Goal: Check status: Check status

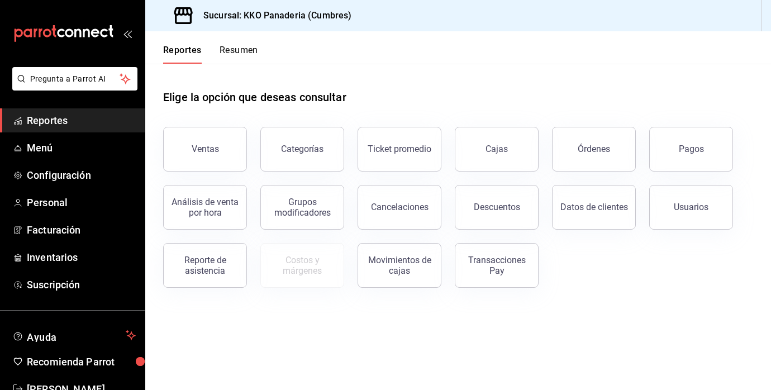
click at [573, 172] on div "Datos de clientes" at bounding box center [587, 201] width 97 height 58
click at [577, 149] on button "Órdenes" at bounding box center [594, 149] width 84 height 45
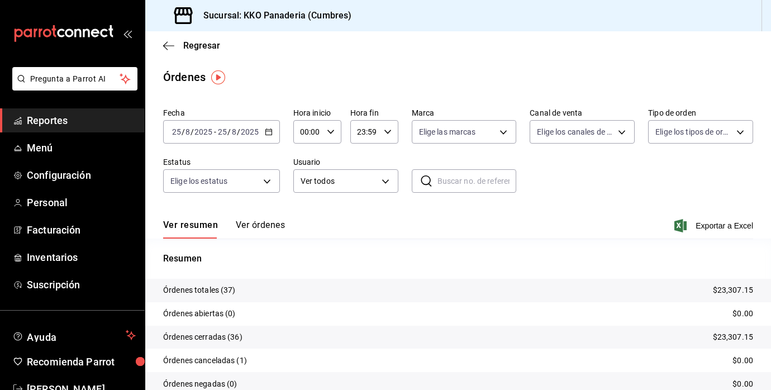
click at [206, 140] on div "[DATE] [DATE] - [DATE] [DATE]" at bounding box center [221, 131] width 117 height 23
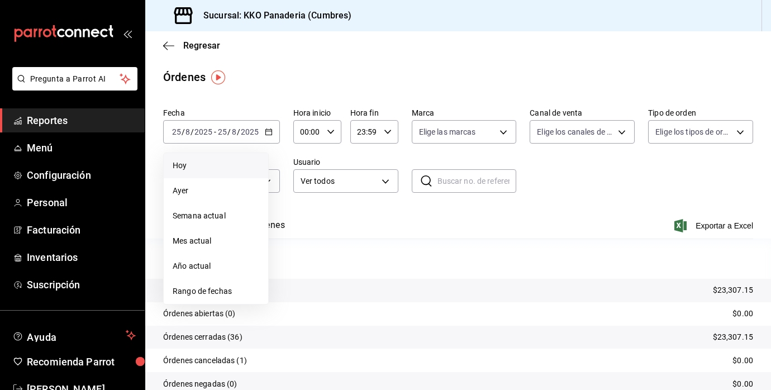
click at [187, 165] on span "Hoy" at bounding box center [216, 166] width 87 height 12
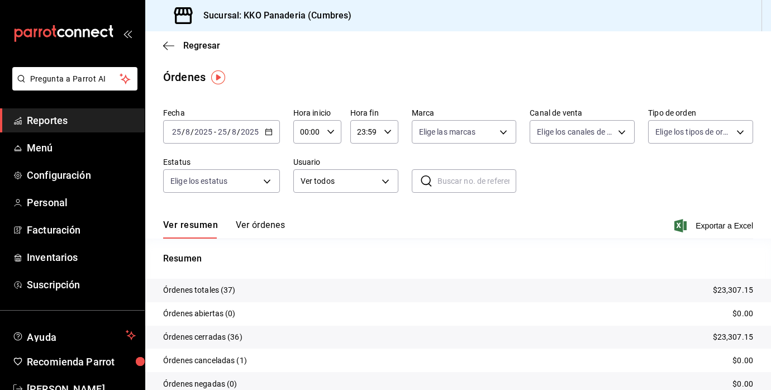
click at [272, 229] on button "Ver órdenes" at bounding box center [260, 229] width 49 height 19
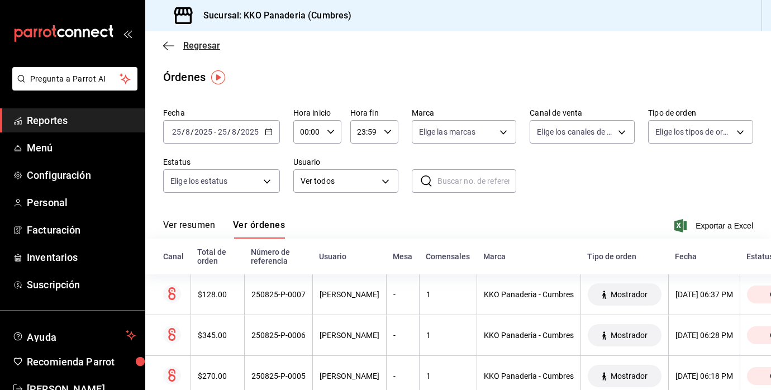
click at [169, 41] on icon "button" at bounding box center [168, 46] width 11 height 10
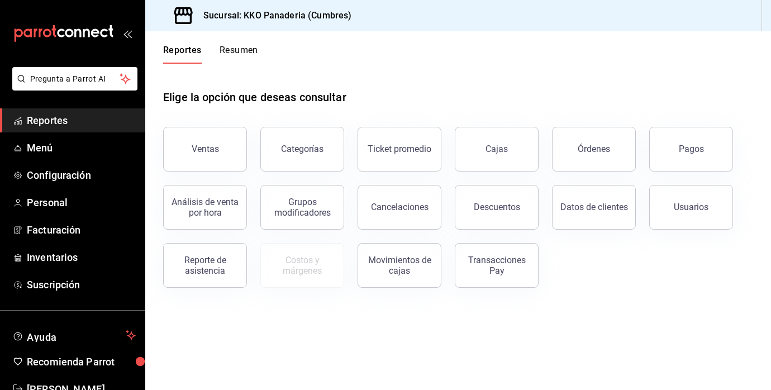
click at [51, 124] on span "Reportes" at bounding box center [81, 120] width 109 height 15
click at [565, 167] on button "Órdenes" at bounding box center [594, 149] width 84 height 45
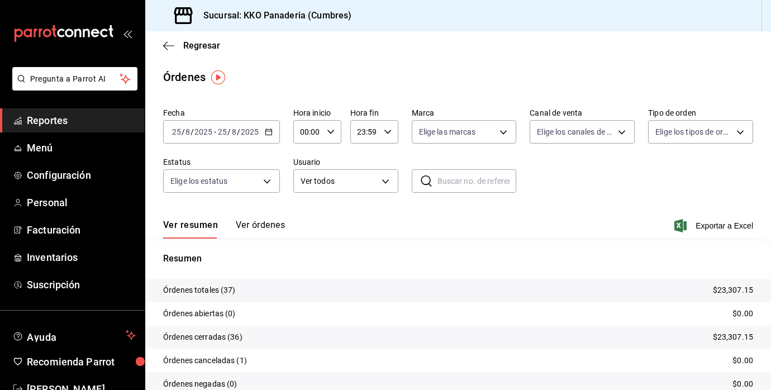
click at [267, 131] on \(Stroke\) "button" at bounding box center [268, 131] width 6 height 1
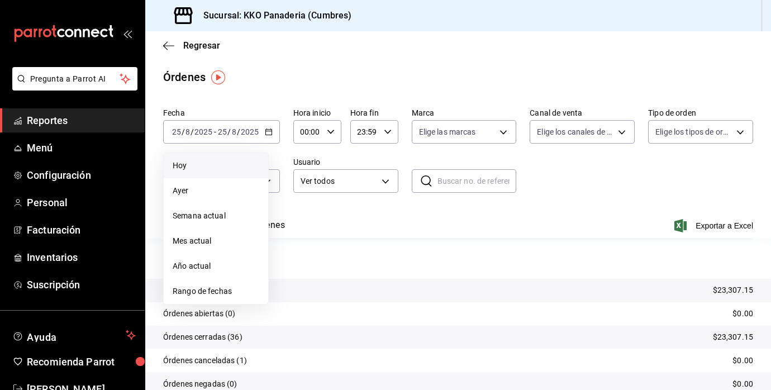
click at [198, 175] on li "Hoy" at bounding box center [216, 165] width 104 height 25
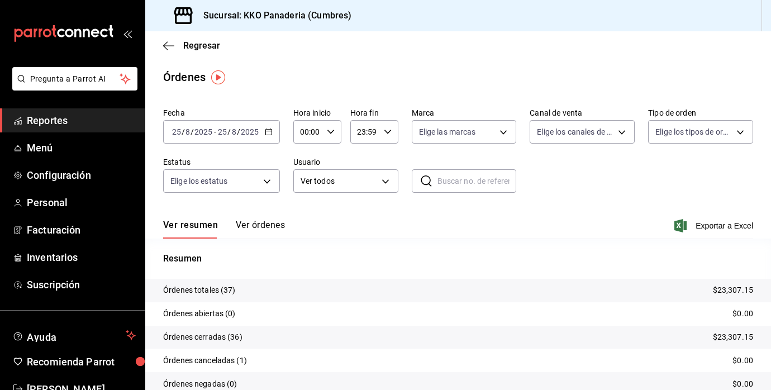
click at [256, 221] on button "Ver órdenes" at bounding box center [260, 229] width 49 height 19
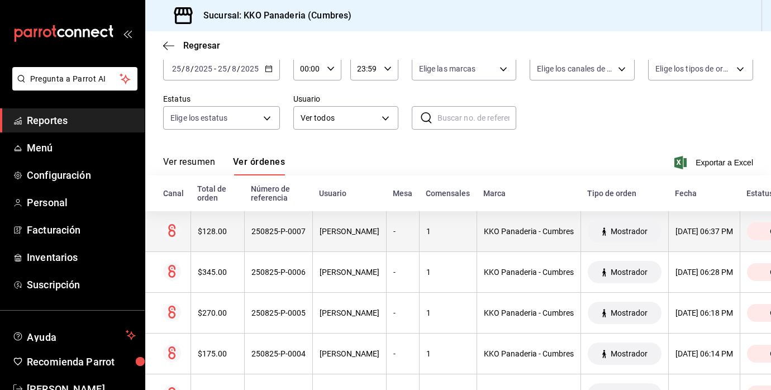
scroll to position [79, 0]
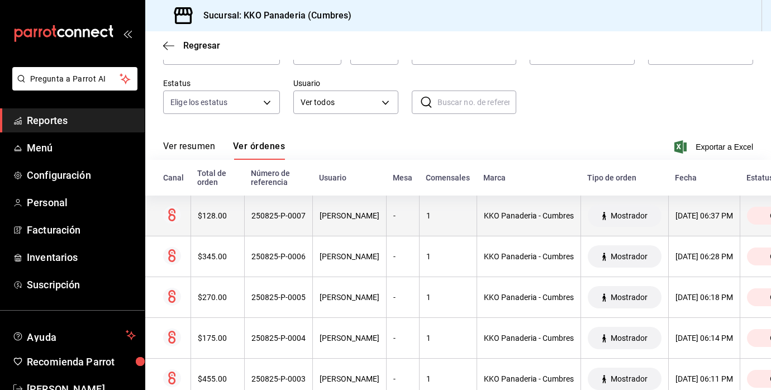
click at [202, 221] on th "$128.00" at bounding box center [218, 216] width 54 height 41
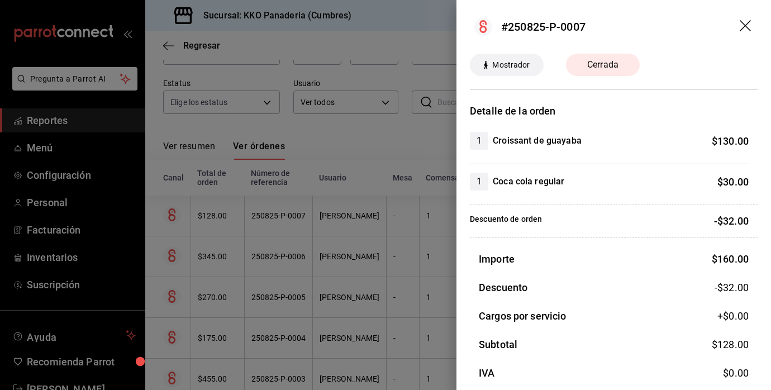
click at [397, 135] on div at bounding box center [385, 195] width 771 height 390
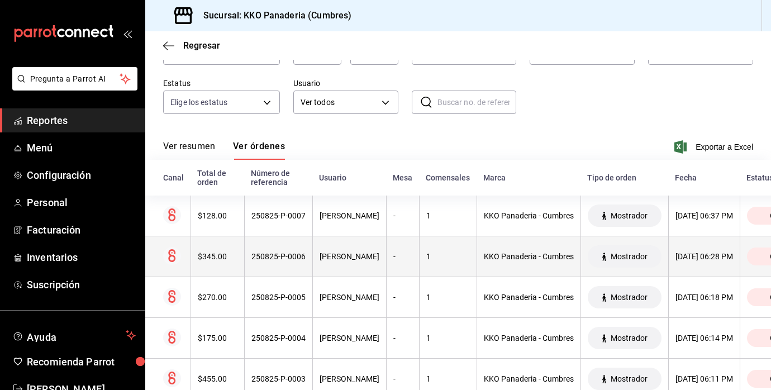
click at [229, 248] on th "$345.00" at bounding box center [218, 256] width 54 height 41
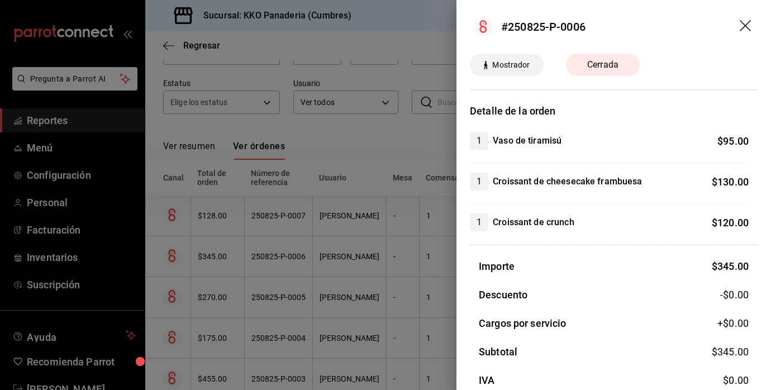
click at [317, 260] on div at bounding box center [385, 195] width 771 height 390
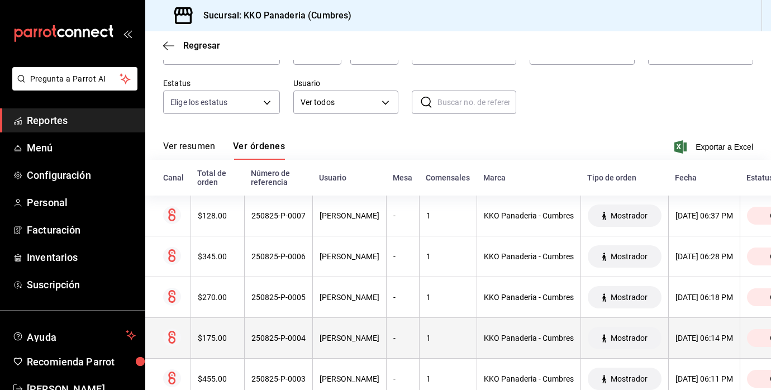
click at [206, 322] on th "$175.00" at bounding box center [218, 338] width 54 height 41
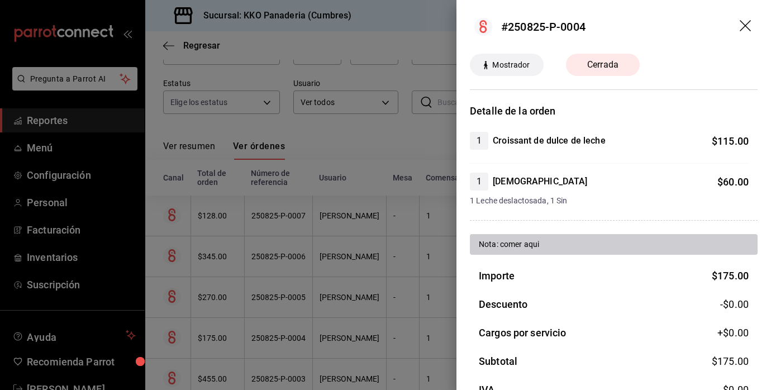
click at [291, 262] on div at bounding box center [385, 195] width 771 height 390
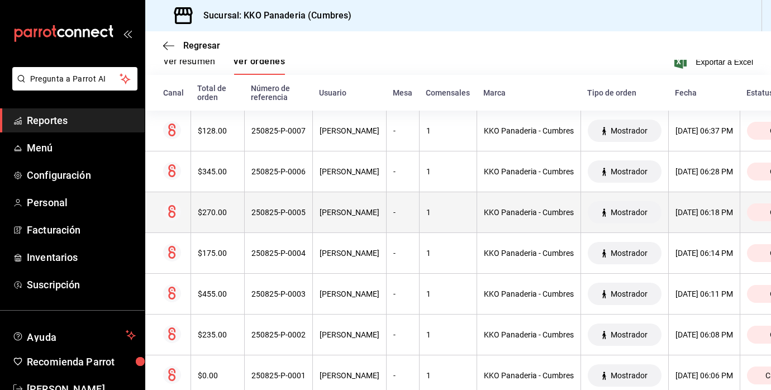
scroll to position [164, 0]
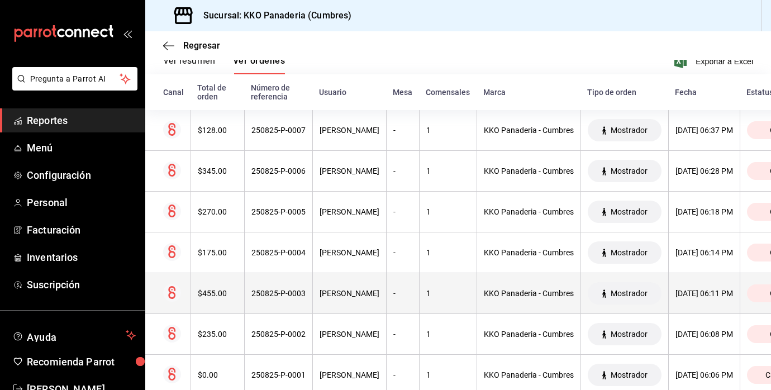
click at [227, 285] on th "$455.00" at bounding box center [218, 293] width 54 height 41
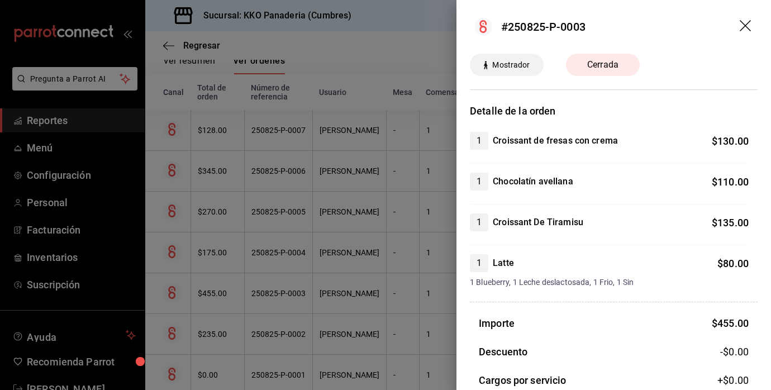
click at [360, 220] on div at bounding box center [385, 195] width 771 height 390
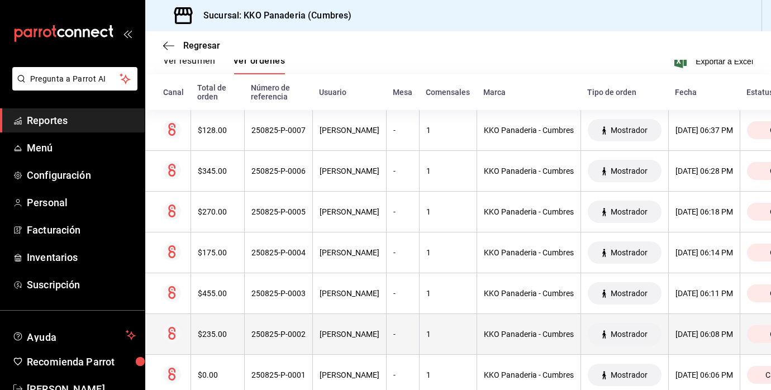
click at [220, 332] on div "$235.00" at bounding box center [218, 334] width 40 height 9
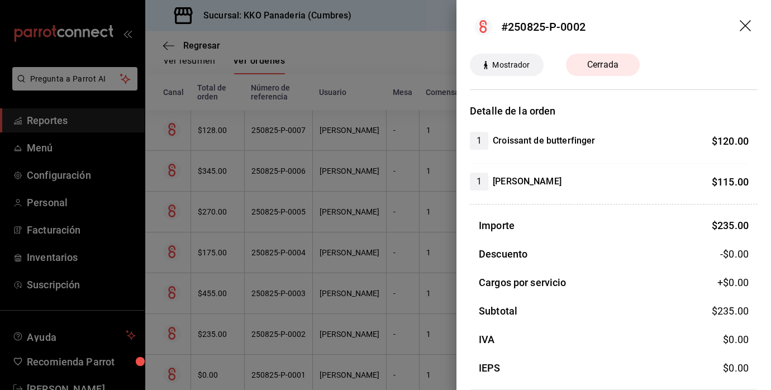
click at [334, 243] on div at bounding box center [385, 195] width 771 height 390
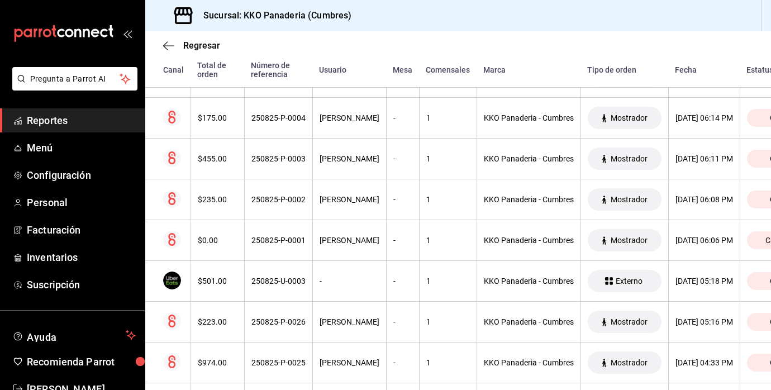
scroll to position [341, 0]
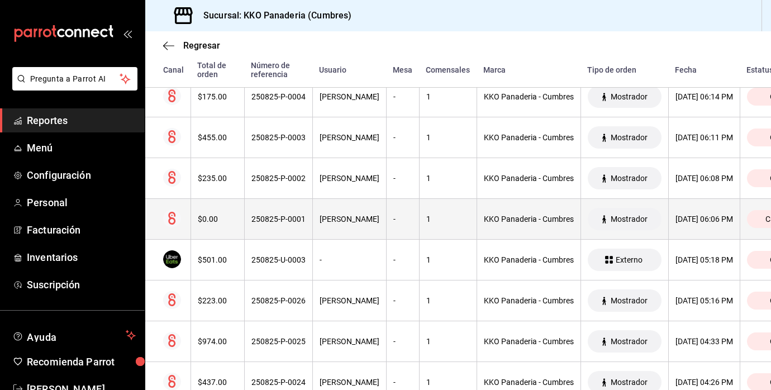
click at [232, 215] on th "$0.00" at bounding box center [218, 219] width 54 height 41
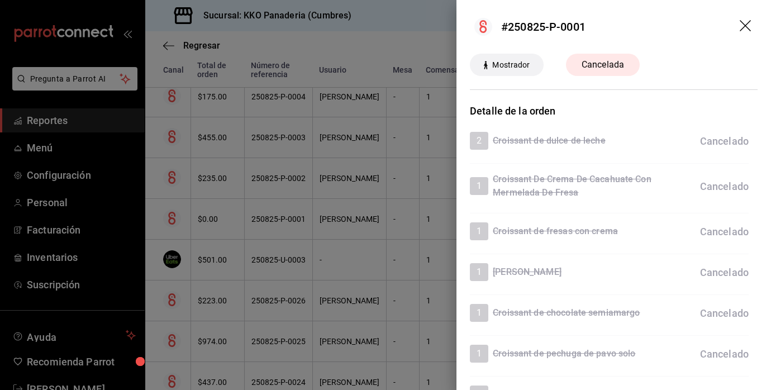
click at [331, 196] on div at bounding box center [385, 195] width 771 height 390
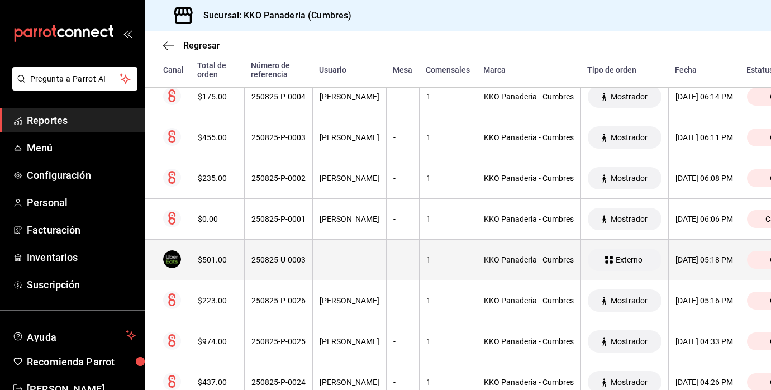
click at [213, 263] on div "$501.00" at bounding box center [218, 259] width 40 height 9
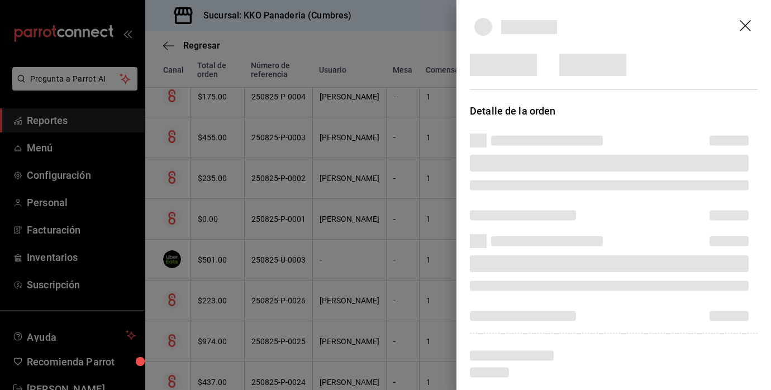
click at [339, 190] on div at bounding box center [385, 195] width 771 height 390
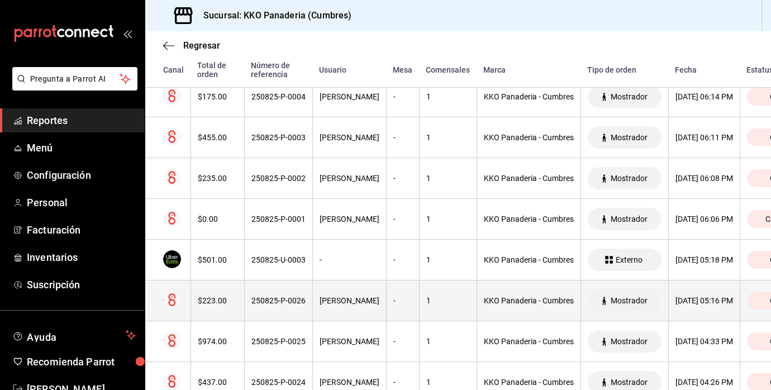
click at [211, 304] on div "$223.00" at bounding box center [218, 300] width 40 height 9
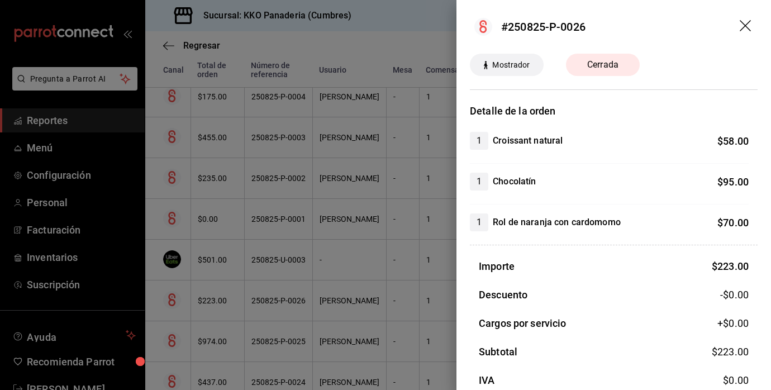
click at [314, 264] on div at bounding box center [385, 195] width 771 height 390
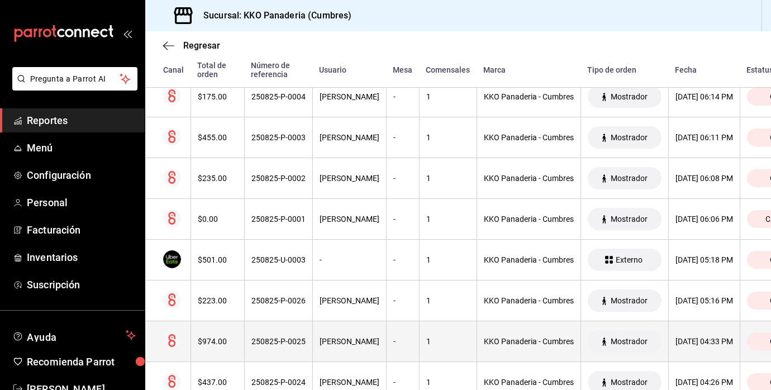
click at [212, 344] on div "$974.00" at bounding box center [218, 341] width 40 height 9
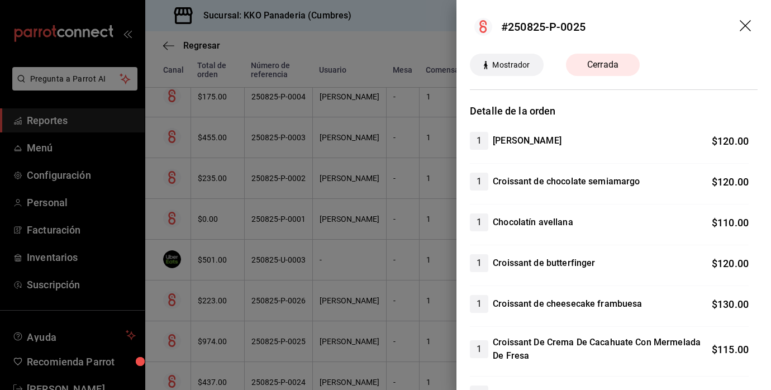
click at [352, 234] on div at bounding box center [385, 195] width 771 height 390
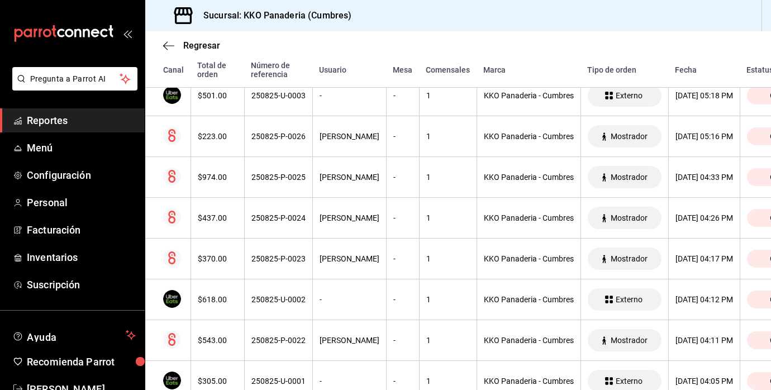
scroll to position [510, 0]
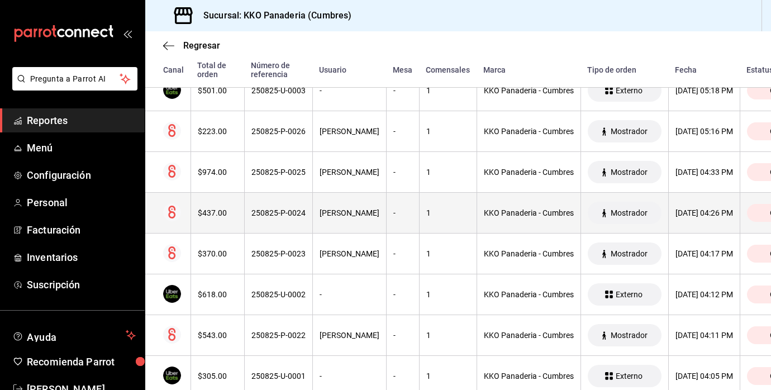
click at [212, 208] on div "$437.00" at bounding box center [218, 212] width 40 height 9
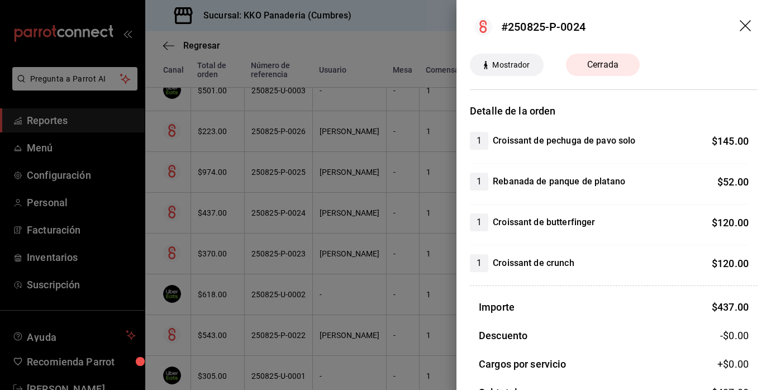
click at [305, 199] on div at bounding box center [385, 195] width 771 height 390
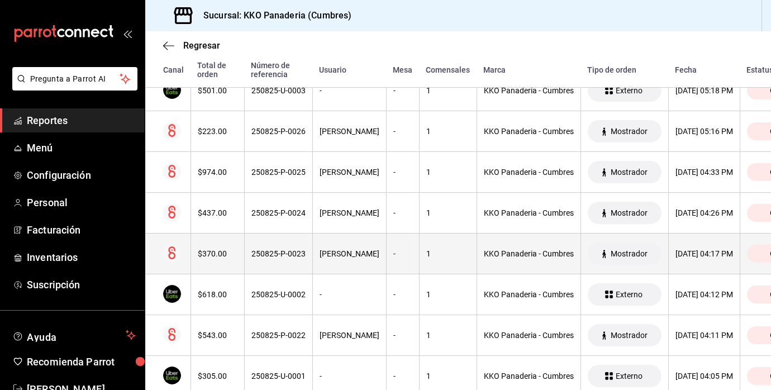
click at [199, 260] on th "$370.00" at bounding box center [218, 254] width 54 height 41
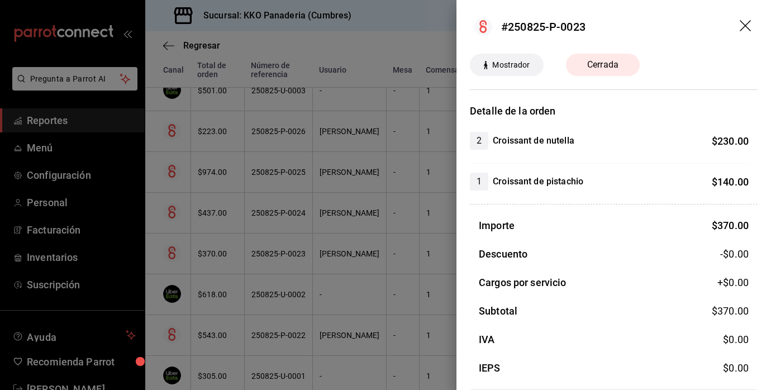
click at [327, 248] on div at bounding box center [385, 195] width 771 height 390
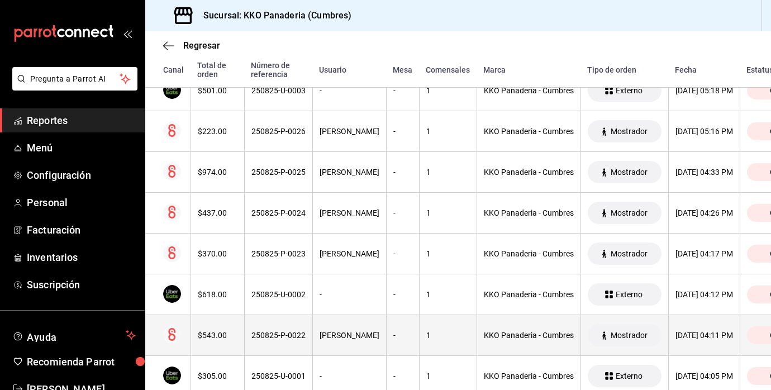
click at [216, 340] on div "$543.00" at bounding box center [218, 335] width 40 height 9
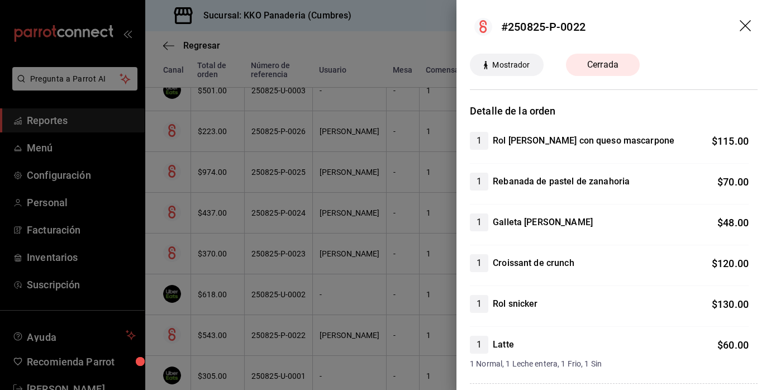
click at [331, 249] on div at bounding box center [385, 195] width 771 height 390
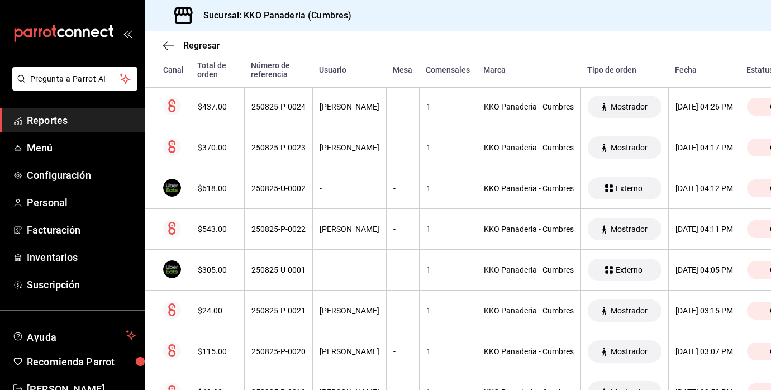
scroll to position [619, 0]
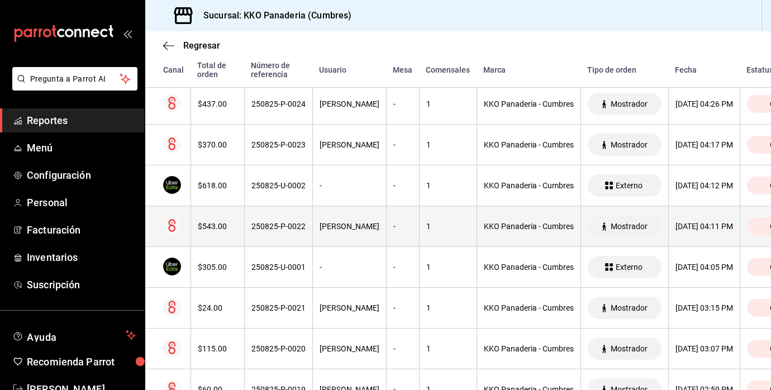
click at [211, 230] on div "$543.00" at bounding box center [218, 226] width 40 height 9
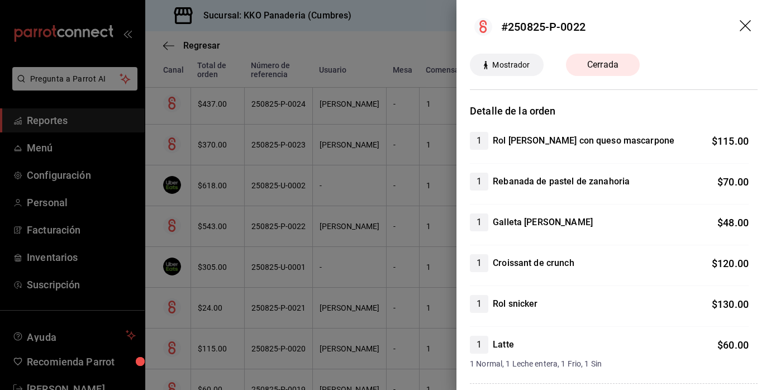
click at [369, 218] on div at bounding box center [385, 195] width 771 height 390
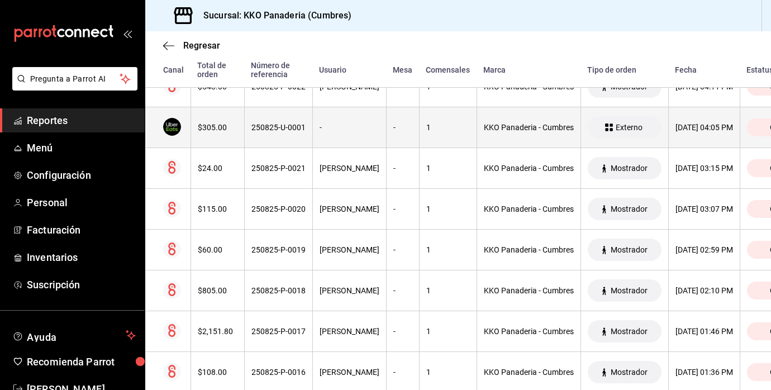
scroll to position [759, 0]
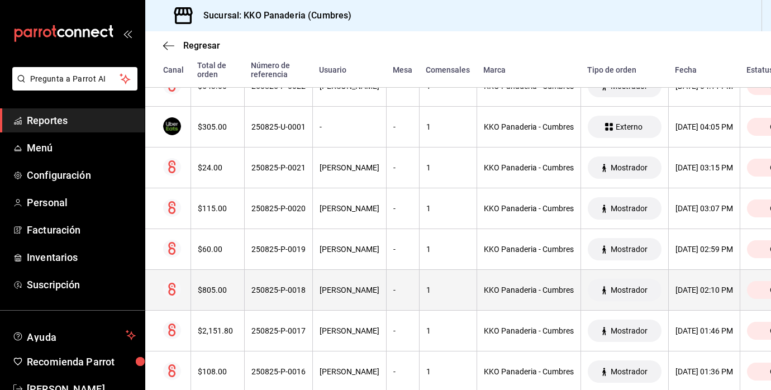
click at [220, 282] on th "$805.00" at bounding box center [218, 290] width 54 height 41
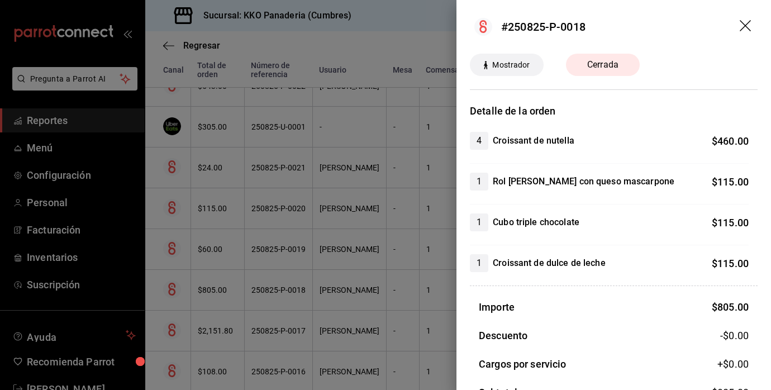
click at [327, 257] on div at bounding box center [385, 195] width 771 height 390
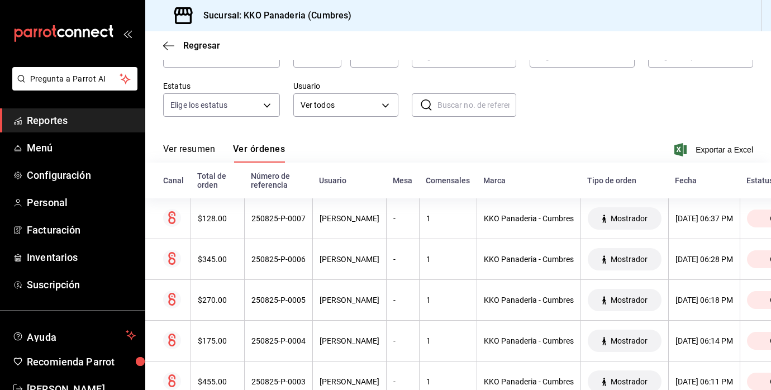
scroll to position [0, 0]
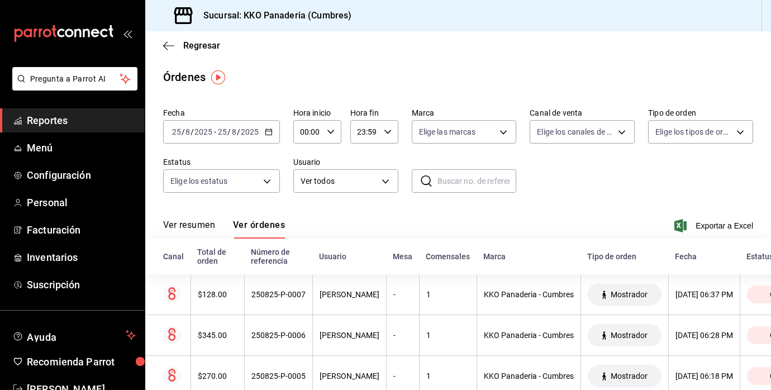
click at [58, 111] on link "Reportes" at bounding box center [72, 120] width 145 height 24
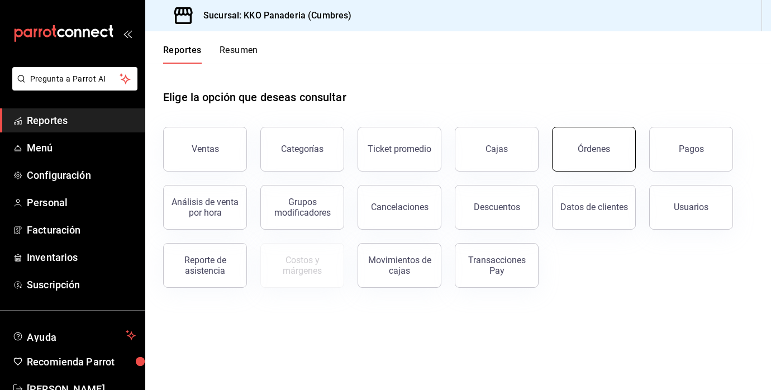
click at [588, 157] on button "Órdenes" at bounding box center [594, 149] width 84 height 45
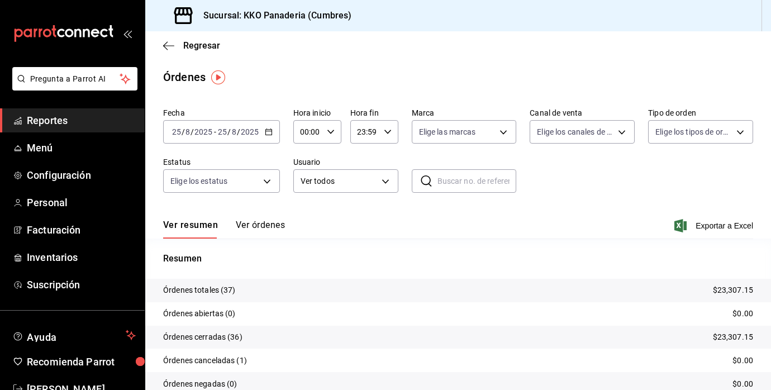
click at [269, 136] on div "[DATE] [DATE] - [DATE] [DATE]" at bounding box center [221, 131] width 117 height 23
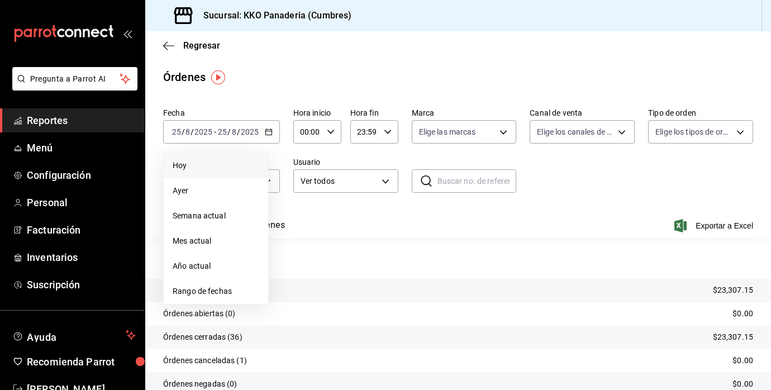
click at [182, 166] on span "Hoy" at bounding box center [216, 166] width 87 height 12
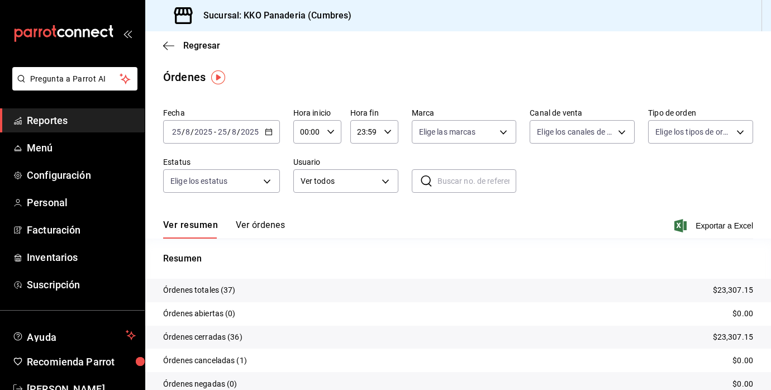
click at [170, 129] on div "[DATE] [DATE]" at bounding box center [192, 131] width 44 height 9
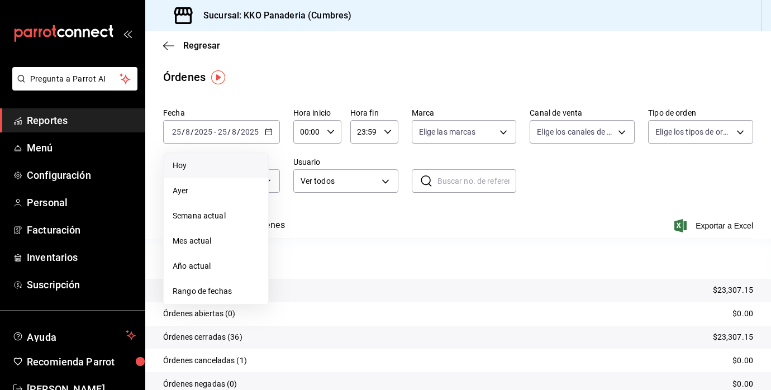
click at [177, 165] on span "Hoy" at bounding box center [216, 166] width 87 height 12
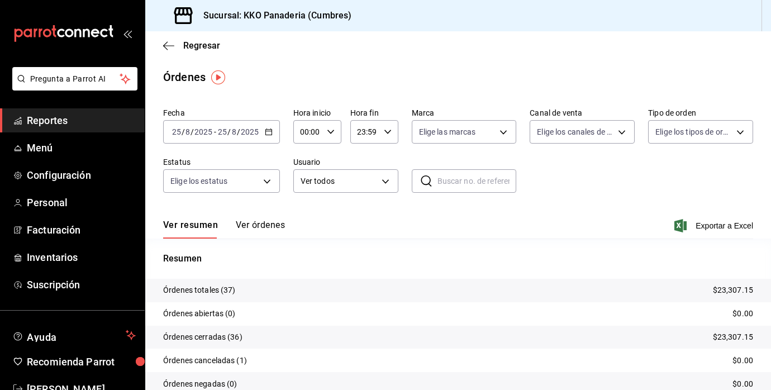
click at [264, 126] on div "[DATE] [DATE] - [DATE] [DATE]" at bounding box center [221, 131] width 117 height 23
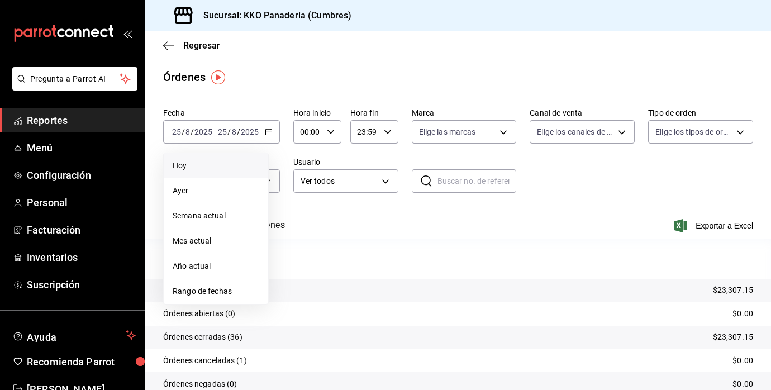
click at [193, 158] on li "Hoy" at bounding box center [216, 165] width 104 height 25
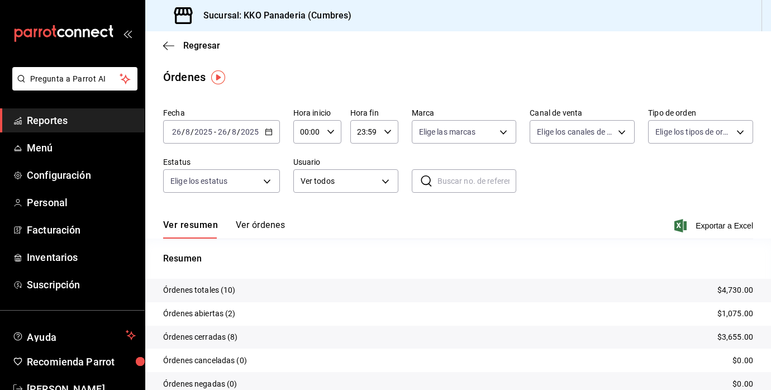
click at [249, 230] on button "Ver órdenes" at bounding box center [260, 229] width 49 height 19
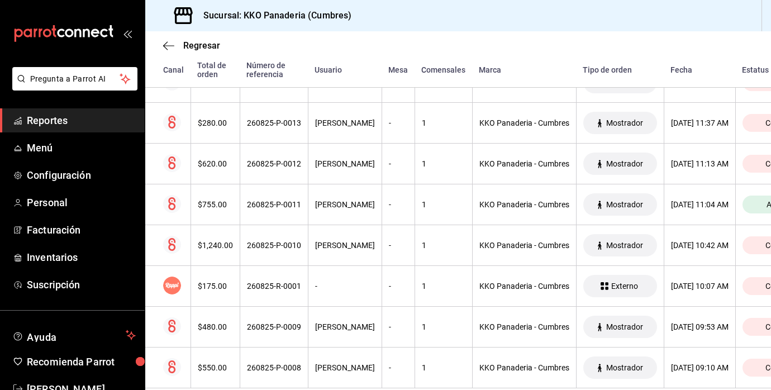
scroll to position [336, 0]
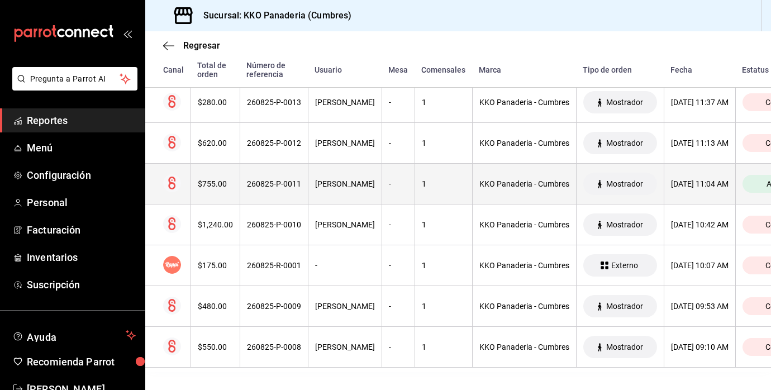
click at [216, 182] on div "$755.00" at bounding box center [215, 183] width 35 height 9
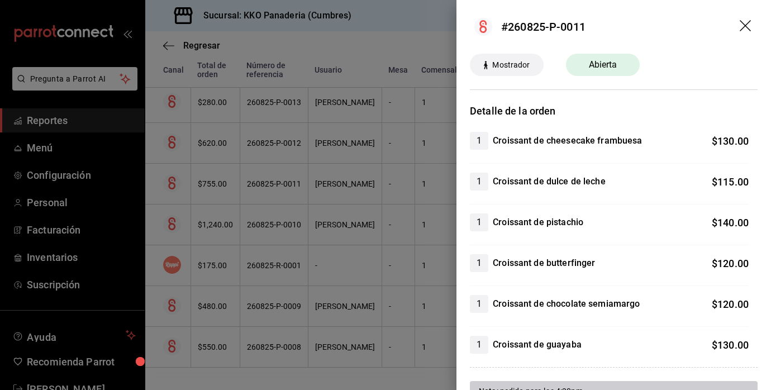
click at [287, 235] on div at bounding box center [385, 195] width 771 height 390
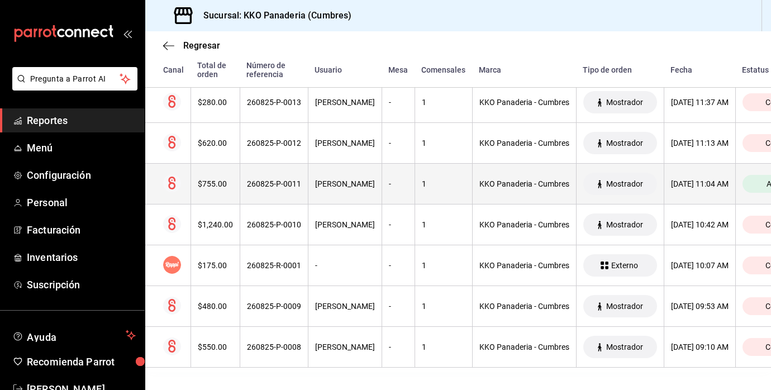
click at [215, 187] on div "$755.00" at bounding box center [215, 183] width 35 height 9
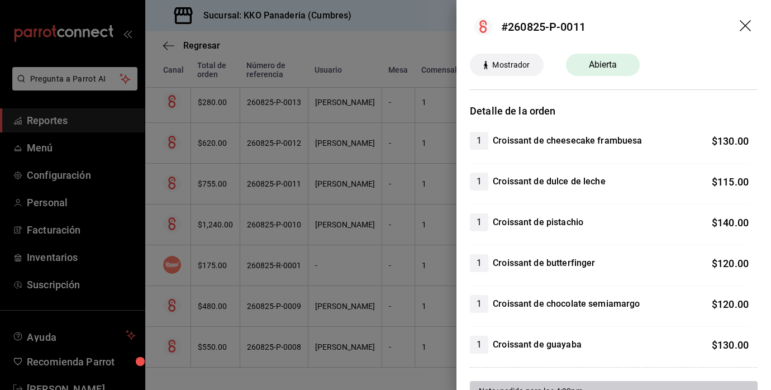
click at [379, 254] on div at bounding box center [385, 195] width 771 height 390
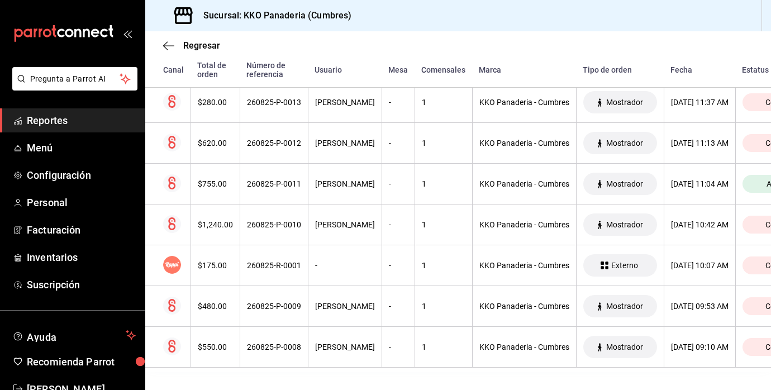
click at [51, 119] on span "Reportes" at bounding box center [81, 120] width 109 height 15
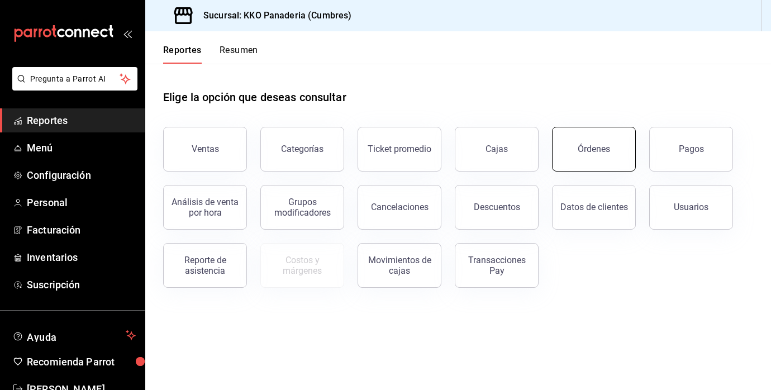
click at [603, 143] on button "Órdenes" at bounding box center [594, 149] width 84 height 45
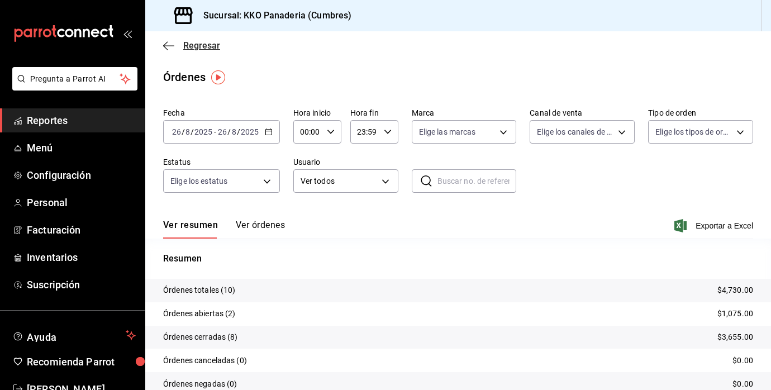
click at [169, 49] on icon "button" at bounding box center [168, 46] width 11 height 10
